Goal: Navigation & Orientation: Go to known website

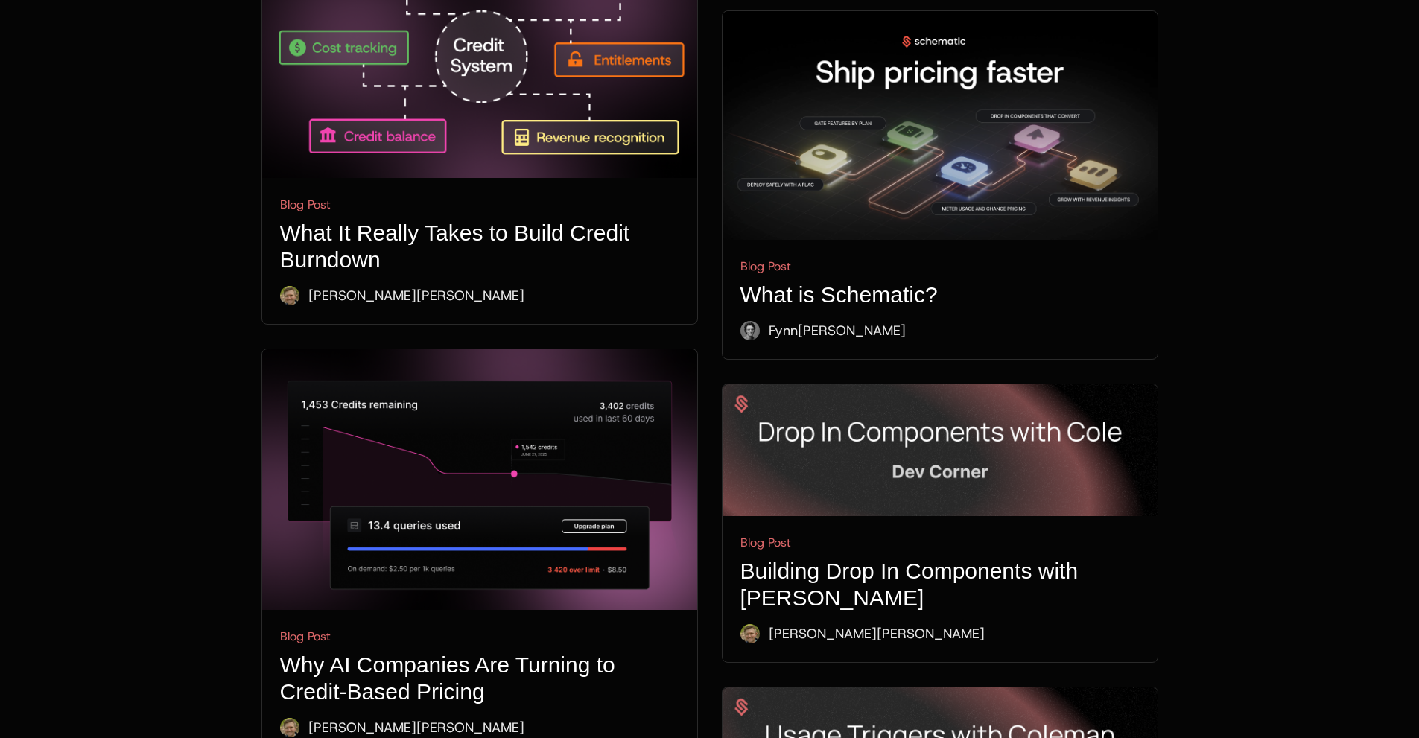
scroll to position [5556, 0]
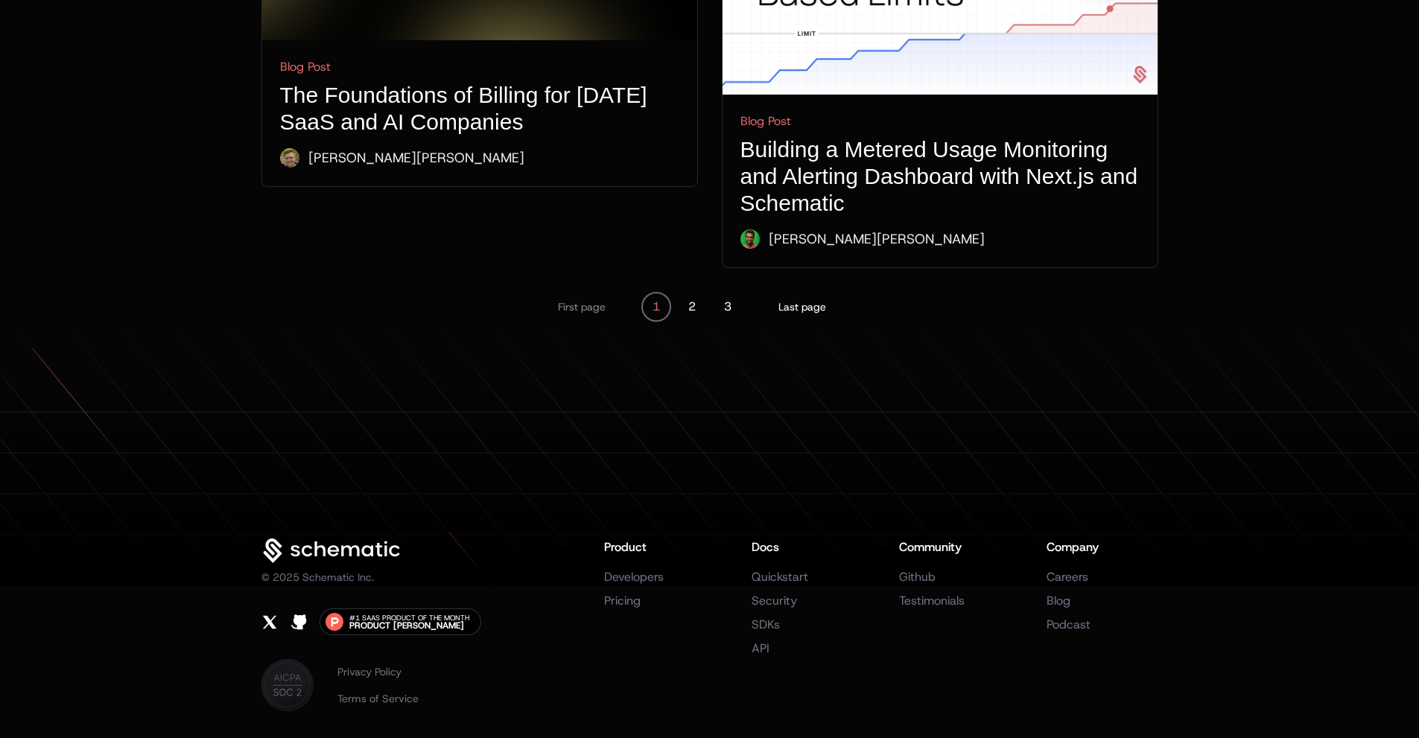
drag, startPoint x: 136, startPoint y: 479, endPoint x: 118, endPoint y: 142, distance: 337.2
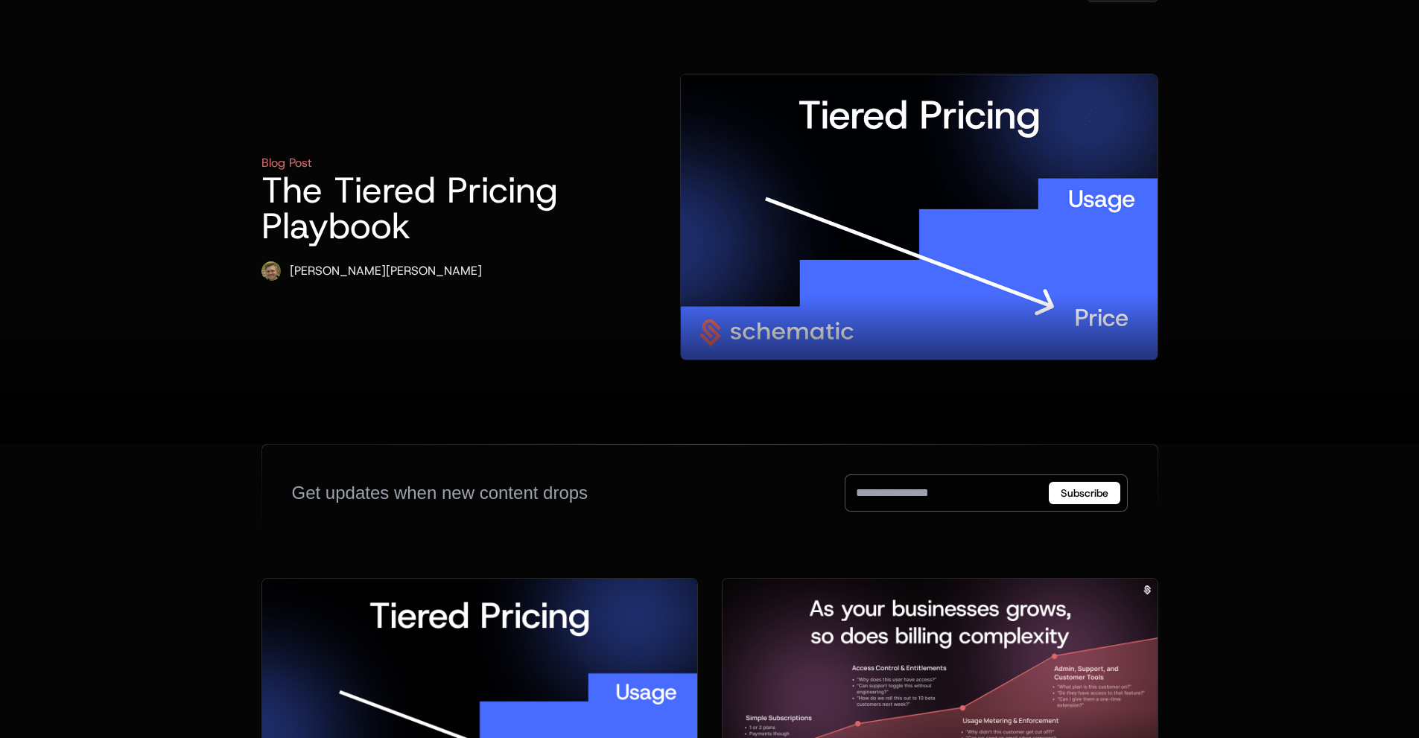
scroll to position [0, 0]
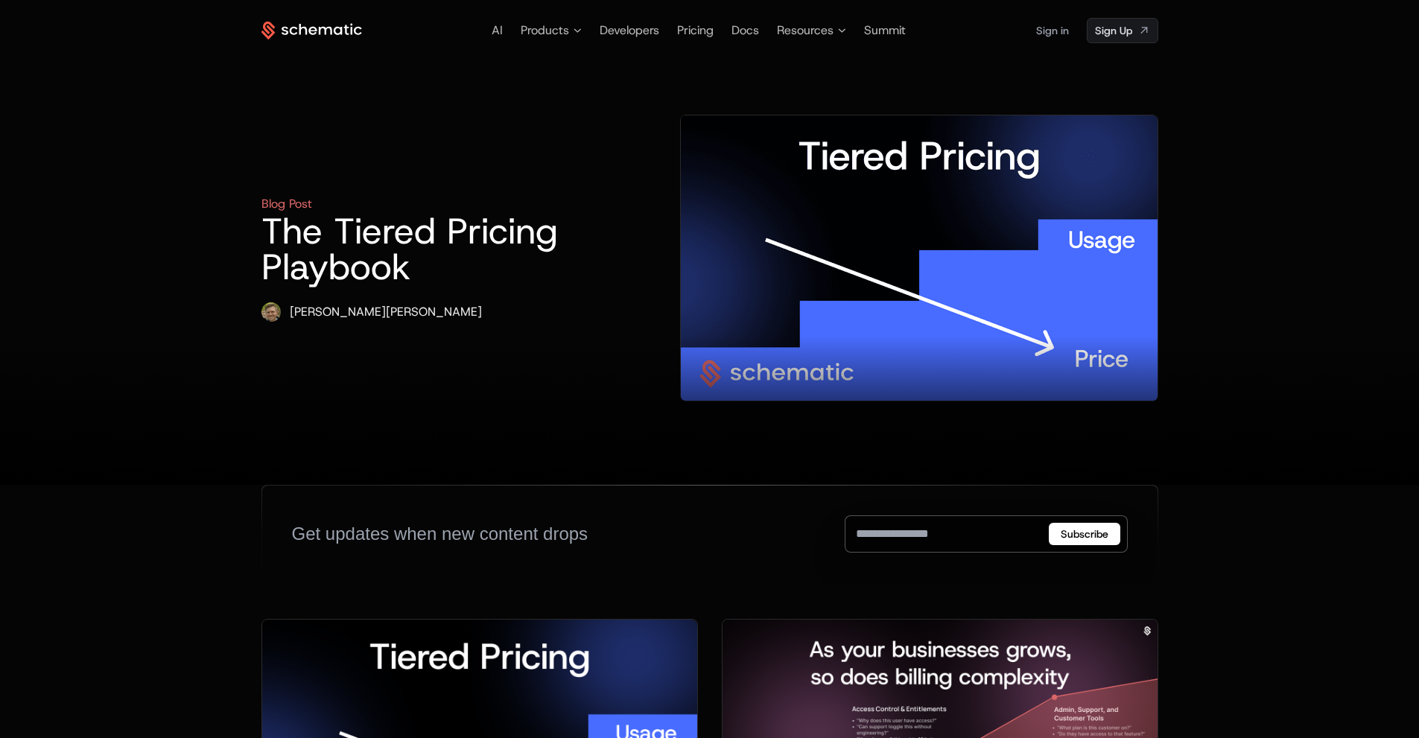
click at [311, 14] on div "AI Products Developers Pricing Docs Resources Summit Sign in Sign Up Blog Post …" at bounding box center [710, 242] width 969 height 485
click at [318, 28] on icon at bounding box center [312, 31] width 101 height 19
